Goal: Task Accomplishment & Management: Manage account settings

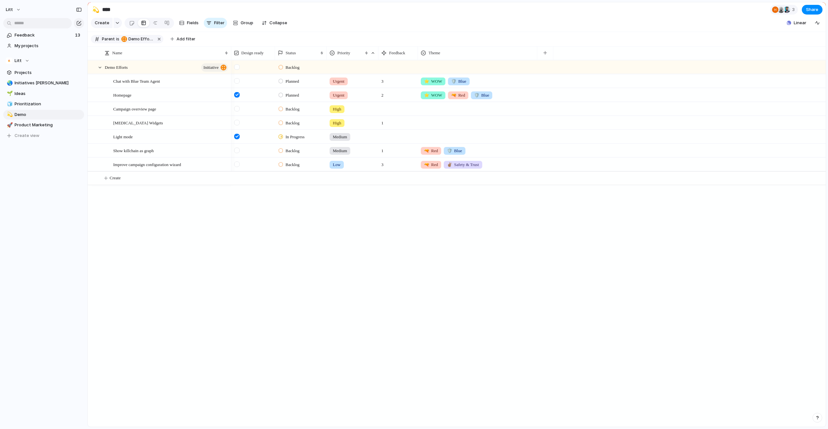
click at [298, 140] on span "In Progress" at bounding box center [294, 137] width 19 height 6
click at [315, 214] on li "Completed" at bounding box center [302, 209] width 53 height 11
click at [301, 286] on div "Backlog Planned Urgent 3 ⭐️ WOW 🛡️ Blue Planned Urgent 2 ⭐️ WOW 🔫 Red 🛡️ Blue B…" at bounding box center [528, 243] width 594 height 367
click at [307, 100] on div "Planned" at bounding box center [300, 94] width 51 height 11
click at [311, 157] on li "In Progress" at bounding box center [302, 156] width 53 height 11
